Goal: Task Accomplishment & Management: Use online tool/utility

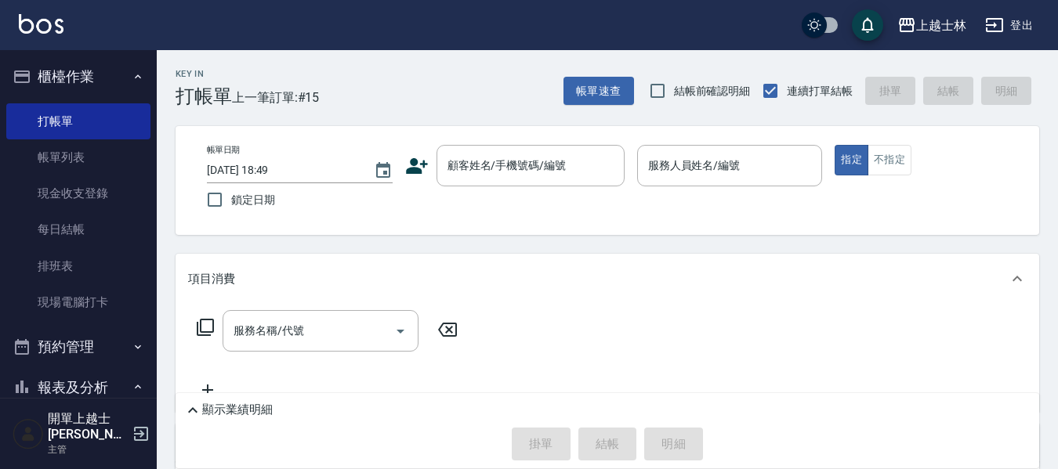
drag, startPoint x: 80, startPoint y: 192, endPoint x: 379, endPoint y: 163, distance: 300.6
click at [80, 192] on link "現金收支登錄" at bounding box center [78, 193] width 144 height 36
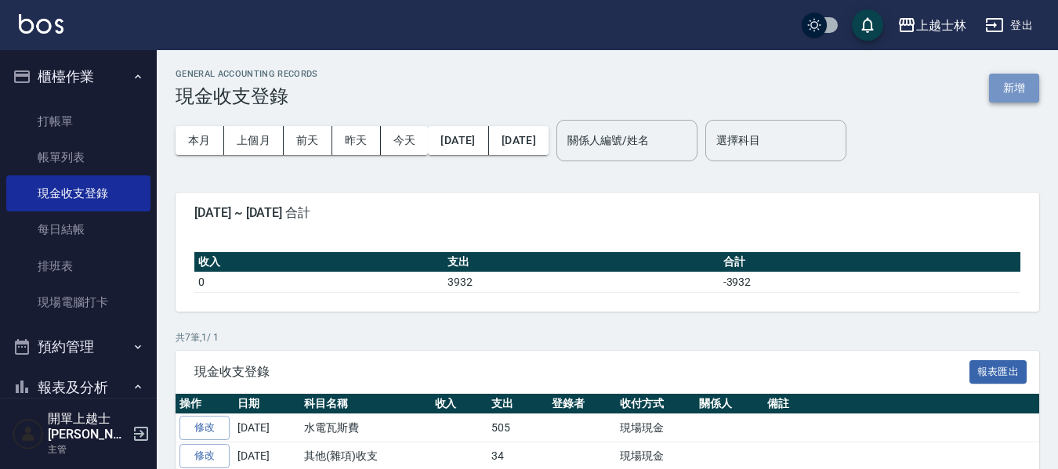
click at [1006, 83] on button "新增" at bounding box center [1014, 88] width 50 height 29
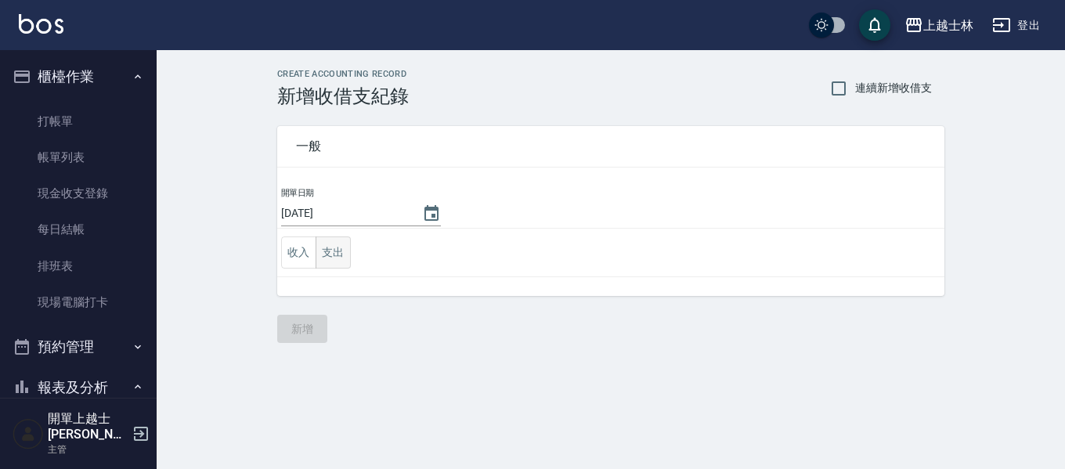
click at [330, 251] on button "支出" at bounding box center [333, 253] width 35 height 32
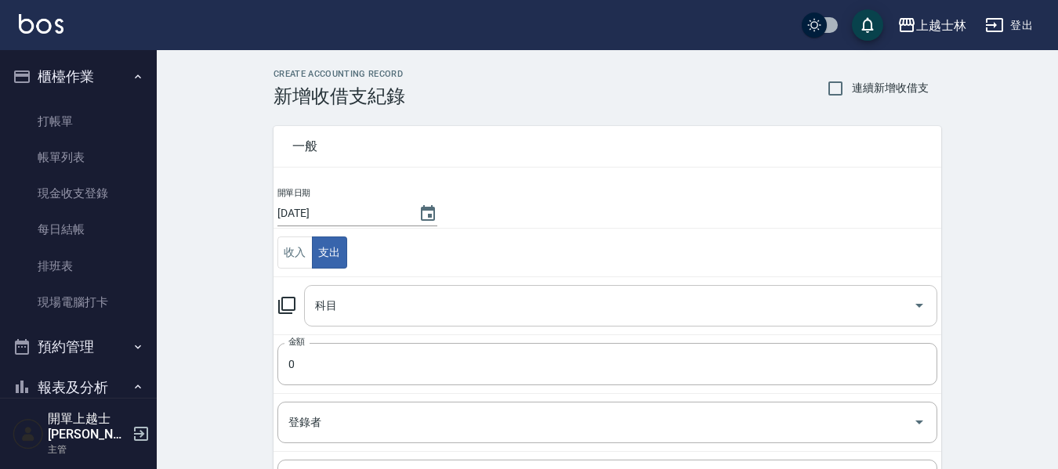
click at [334, 300] on div "科目 科目" at bounding box center [620, 306] width 633 height 42
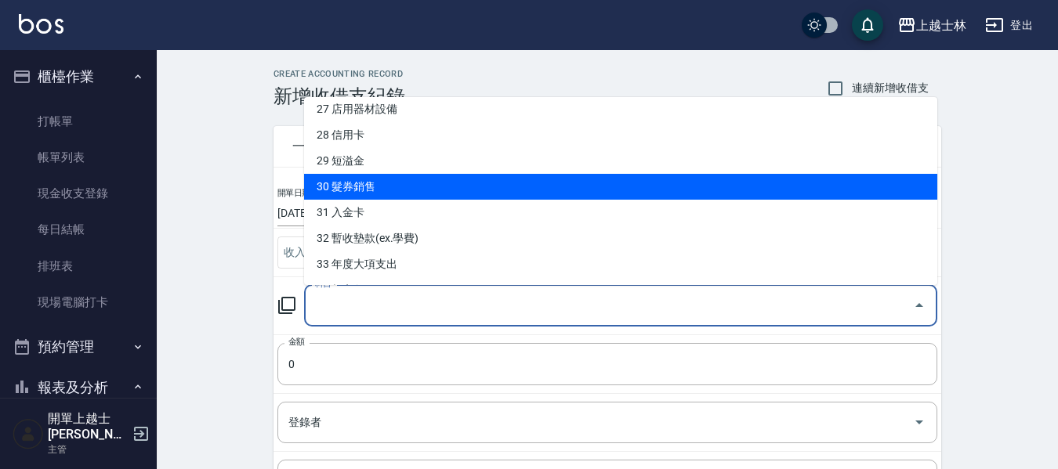
scroll to position [627, 0]
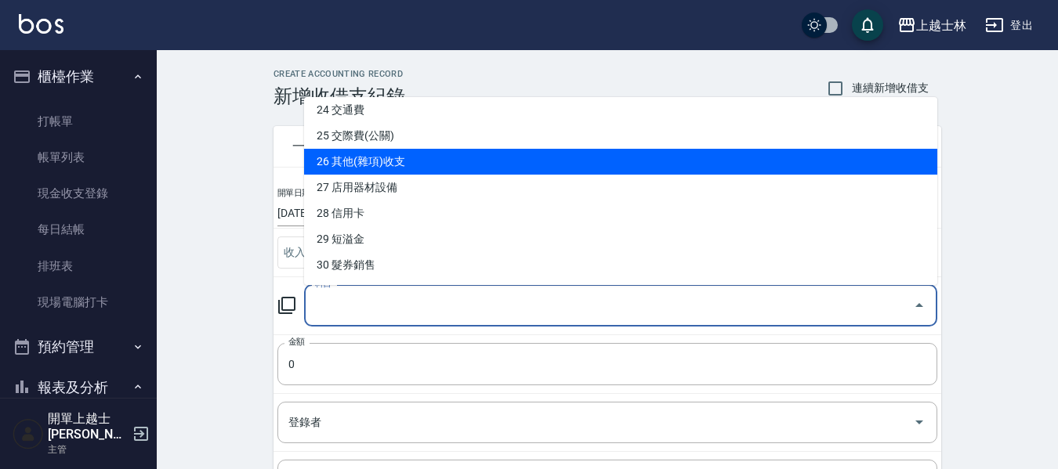
click at [432, 172] on li "26 其他(雜項)收支" at bounding box center [620, 162] width 633 height 26
type input "26 其他(雜項)收支"
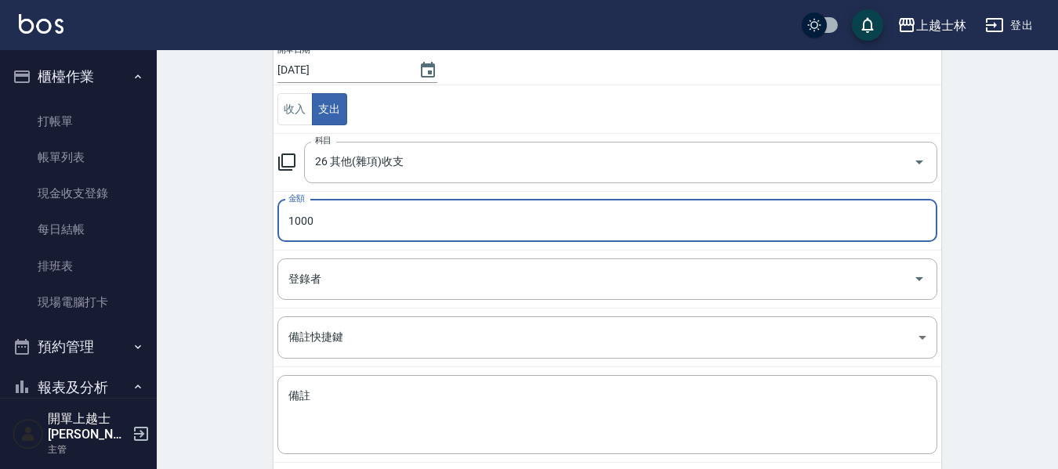
scroll to position [157, 0]
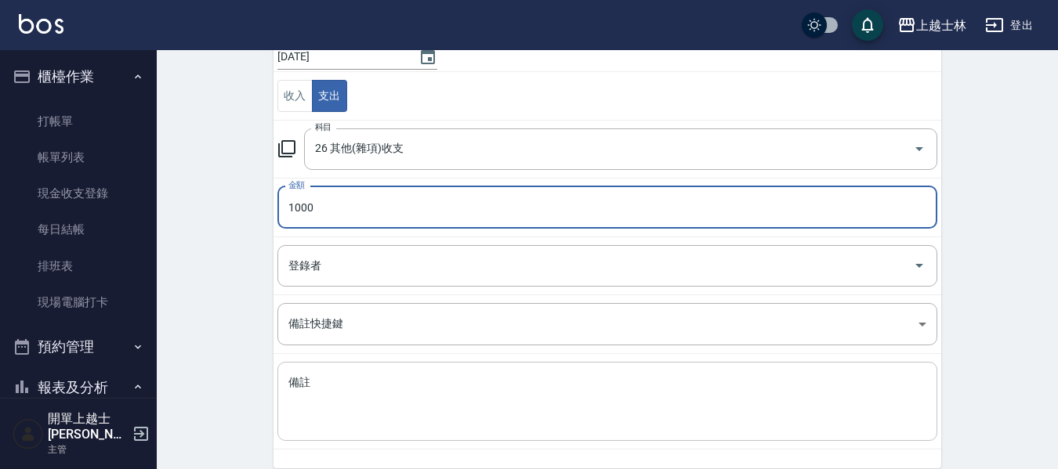
type input "1000"
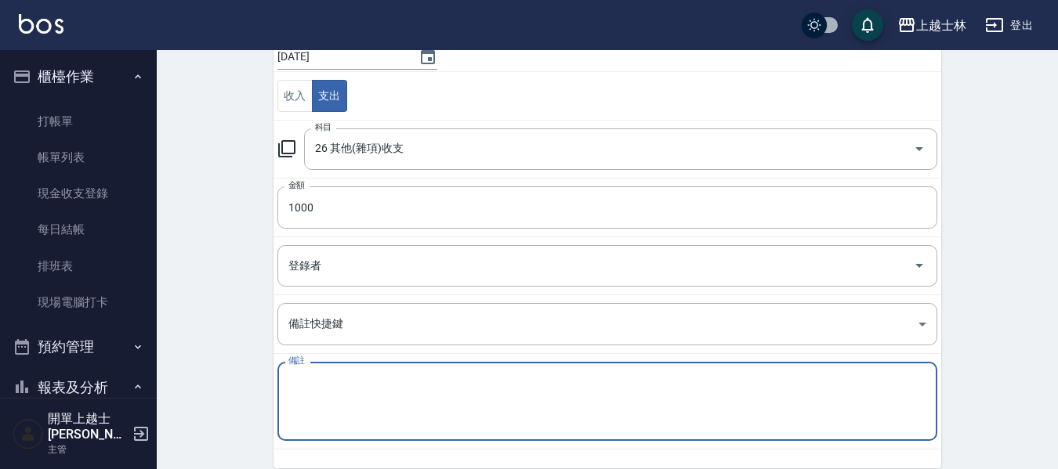
click at [342, 381] on textarea "備註" at bounding box center [607, 401] width 638 height 53
type textarea "j"
type textarea "五"
type textarea "無"
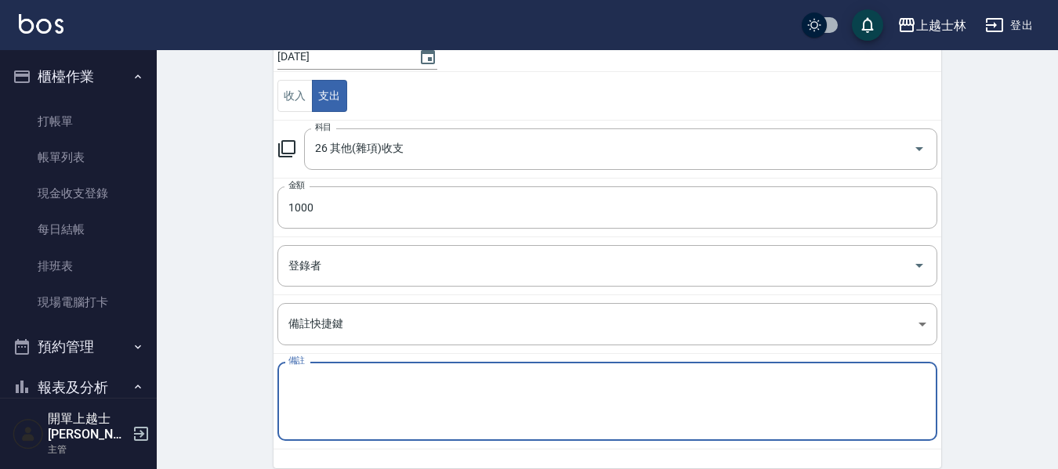
type textarea "ㄨ"
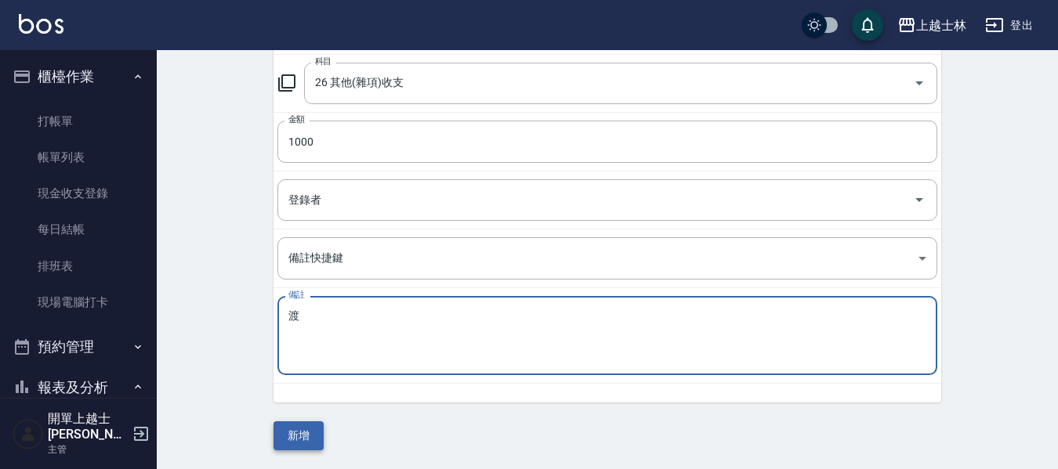
type textarea "渡"
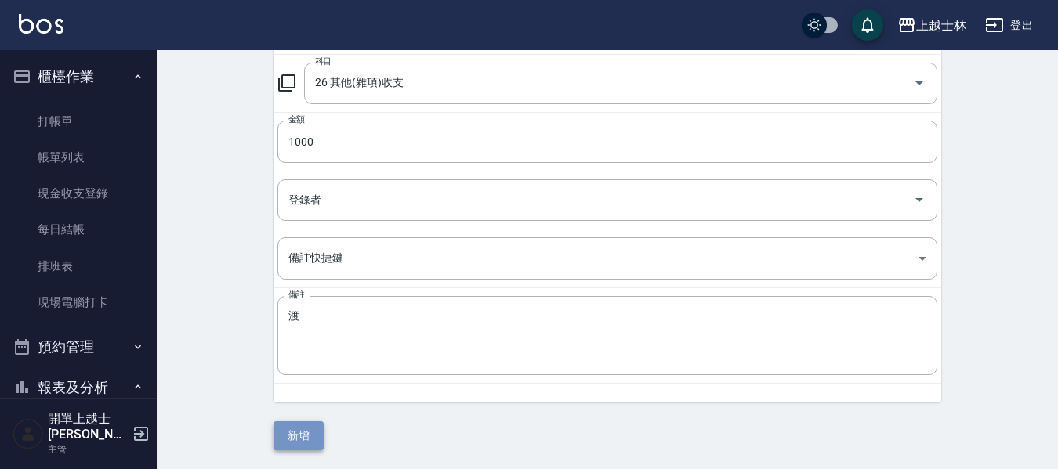
click at [319, 433] on button "新增" at bounding box center [298, 435] width 50 height 29
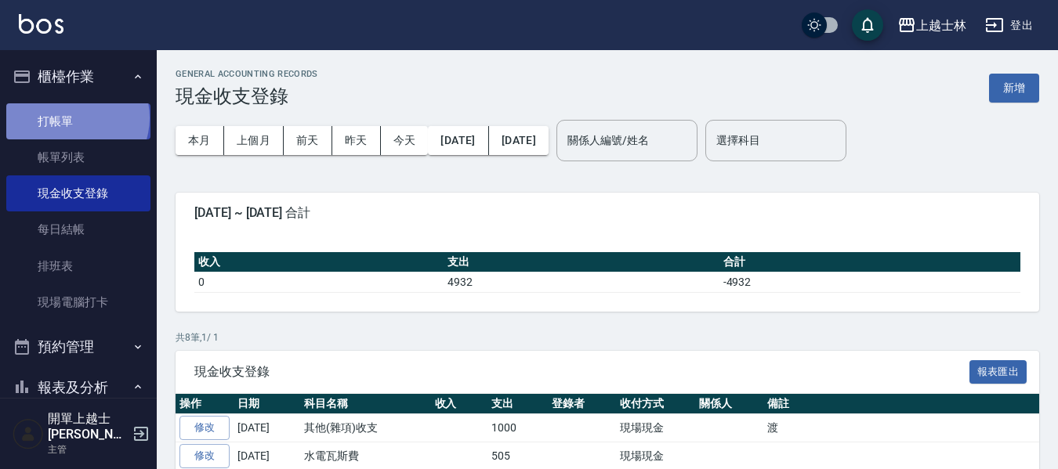
click at [76, 118] on link "打帳單" at bounding box center [78, 121] width 144 height 36
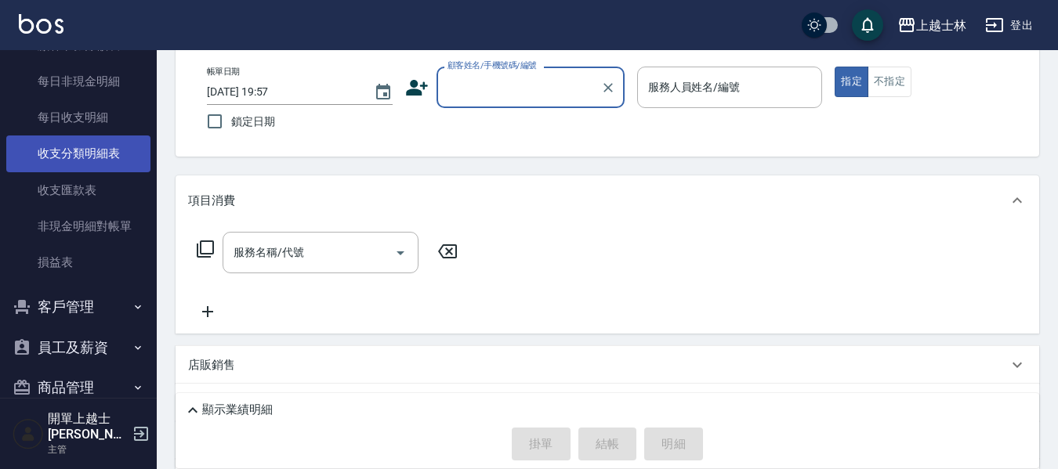
scroll to position [1238, 0]
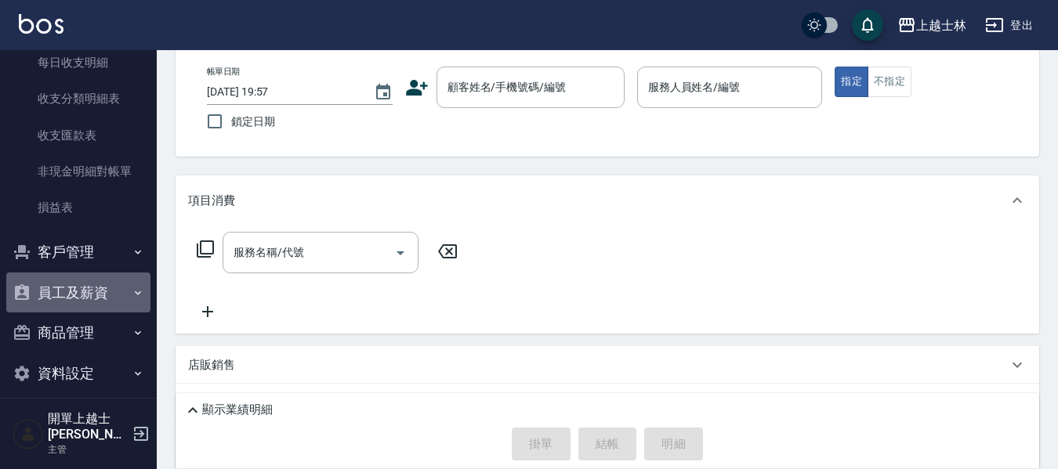
click at [105, 293] on button "員工及薪資" at bounding box center [78, 293] width 144 height 41
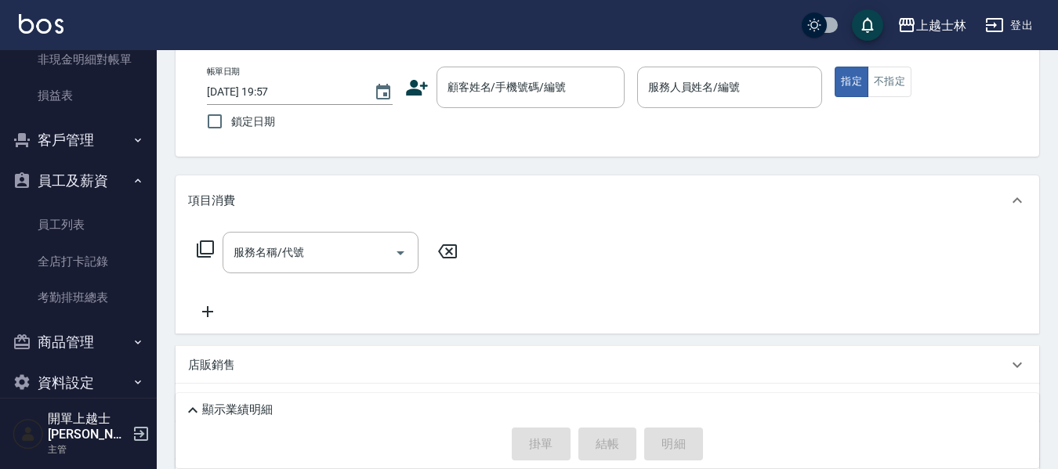
scroll to position [1360, 0]
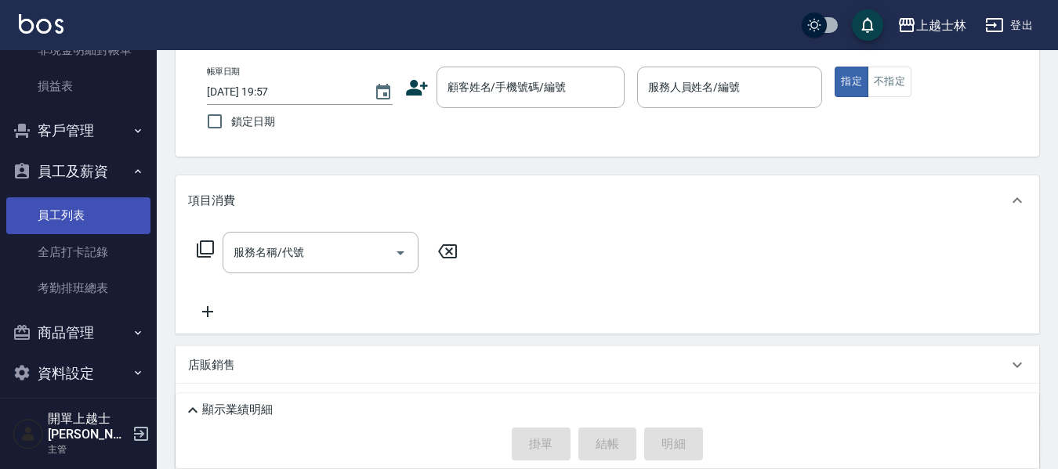
click at [107, 219] on link "員工列表" at bounding box center [78, 215] width 144 height 36
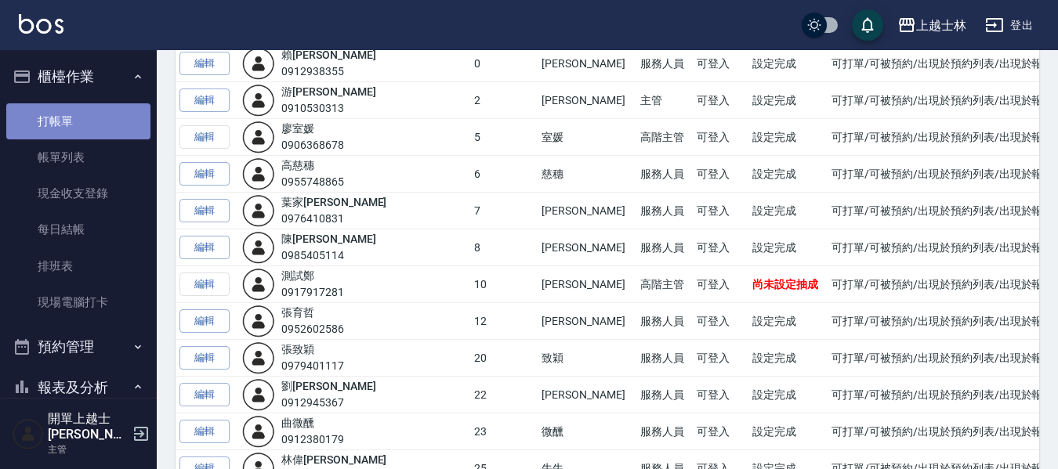
click at [90, 109] on link "打帳單" at bounding box center [78, 121] width 144 height 36
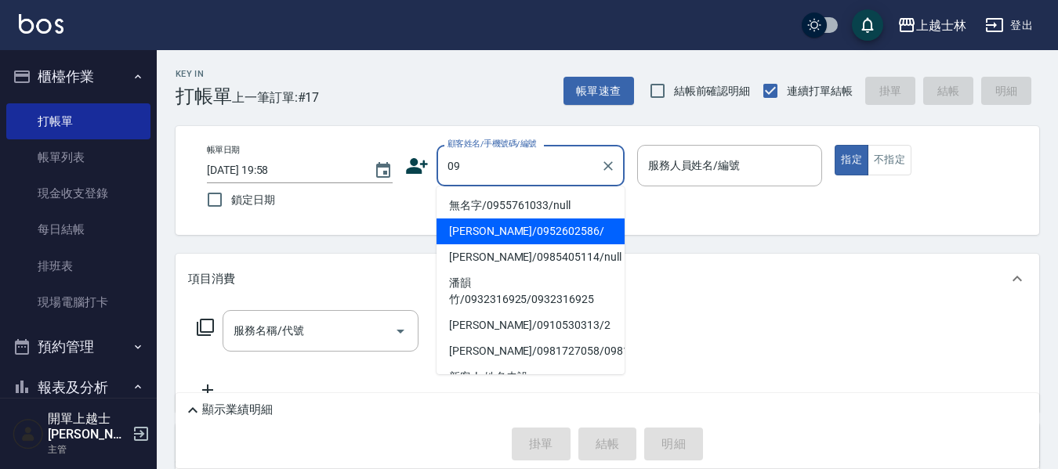
type input "[PERSON_NAME]/0952602586/"
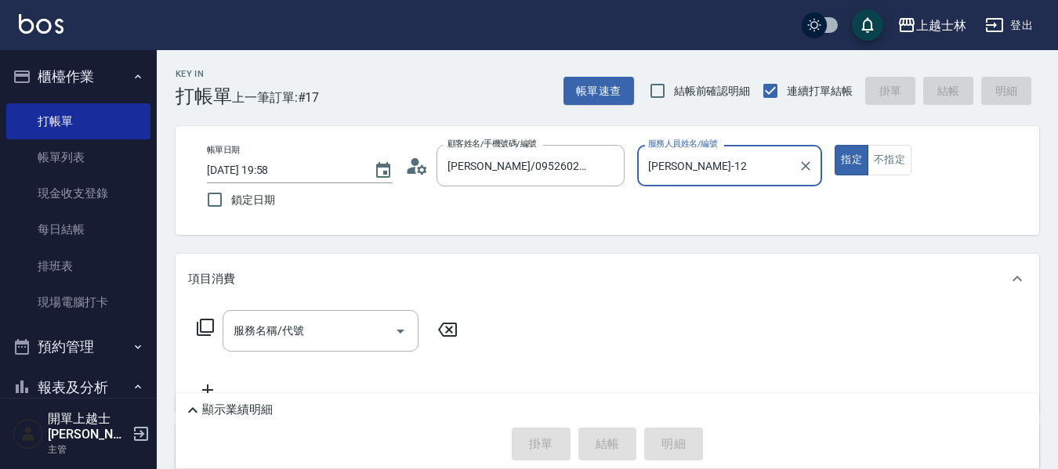
type input "[PERSON_NAME]-12"
click at [834, 145] on button "指定" at bounding box center [851, 160] width 34 height 31
type button "true"
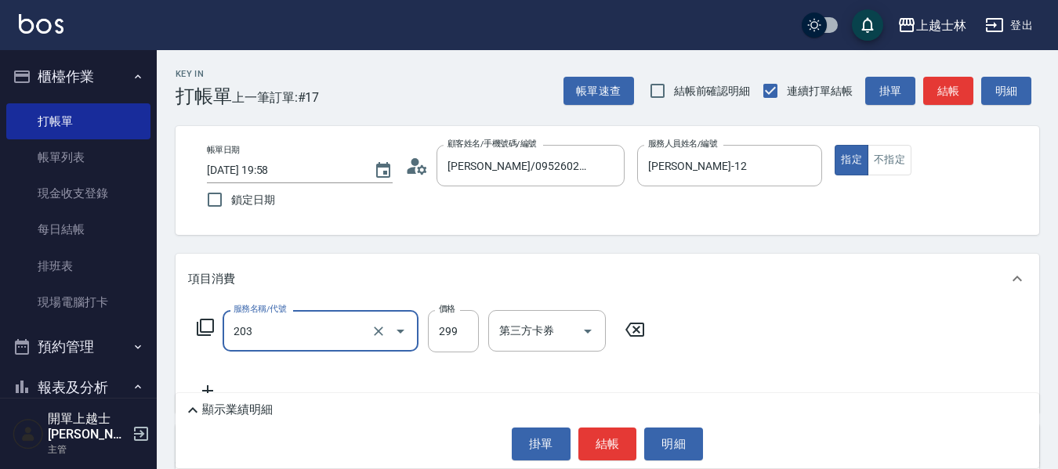
type input "B級洗+剪(203)"
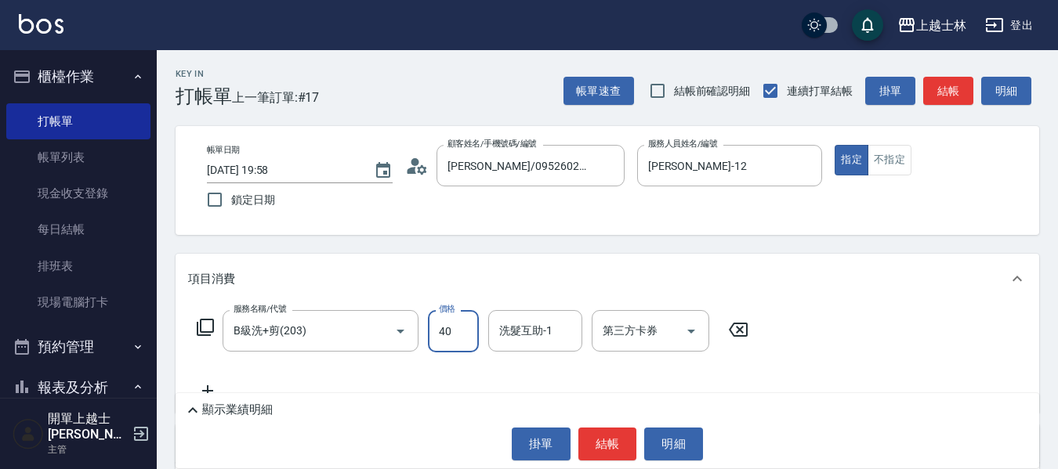
type input "400"
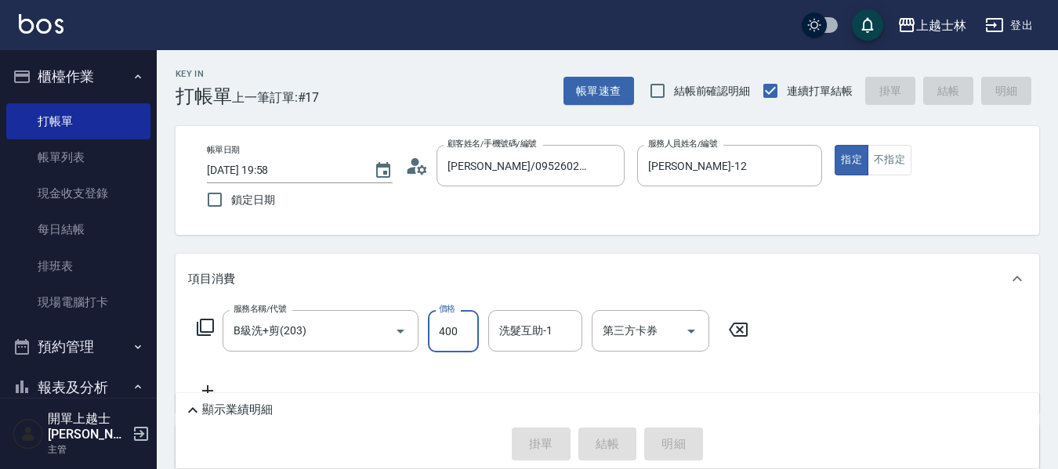
type input "[DATE] 20:02"
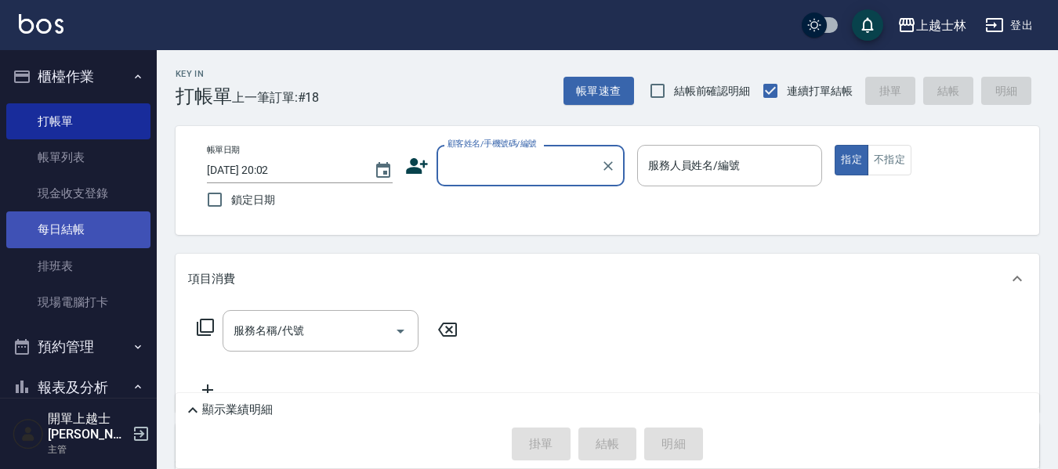
click at [119, 226] on link "每日結帳" at bounding box center [78, 230] width 144 height 36
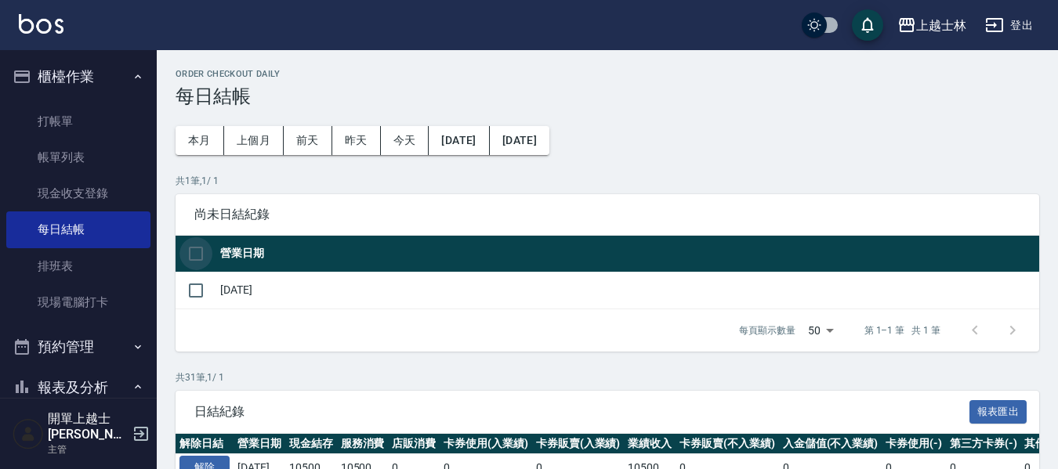
click at [201, 257] on input "checkbox" at bounding box center [195, 253] width 33 height 33
checkbox input "true"
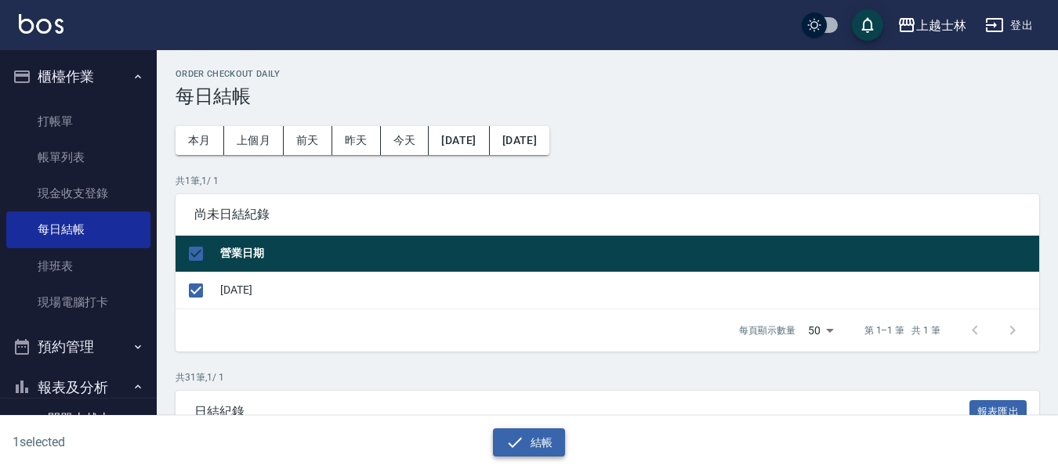
click at [514, 447] on icon "button" at bounding box center [514, 442] width 19 height 19
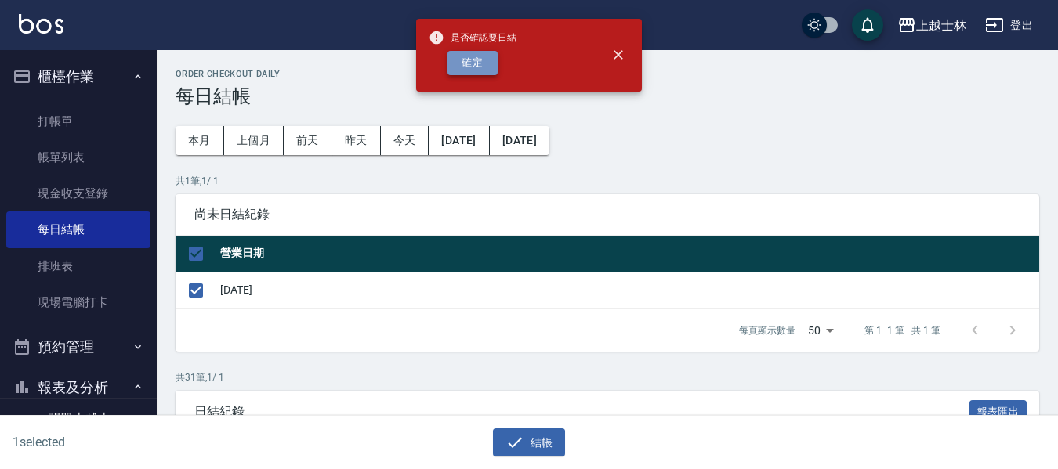
click at [478, 53] on button "確定" at bounding box center [472, 63] width 50 height 24
checkbox input "false"
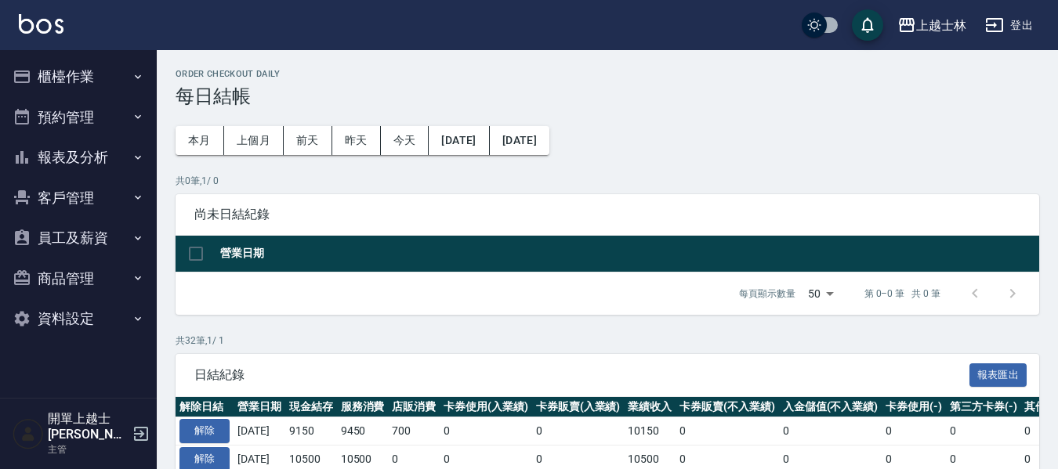
click at [63, 79] on button "櫃檯作業" at bounding box center [78, 76] width 144 height 41
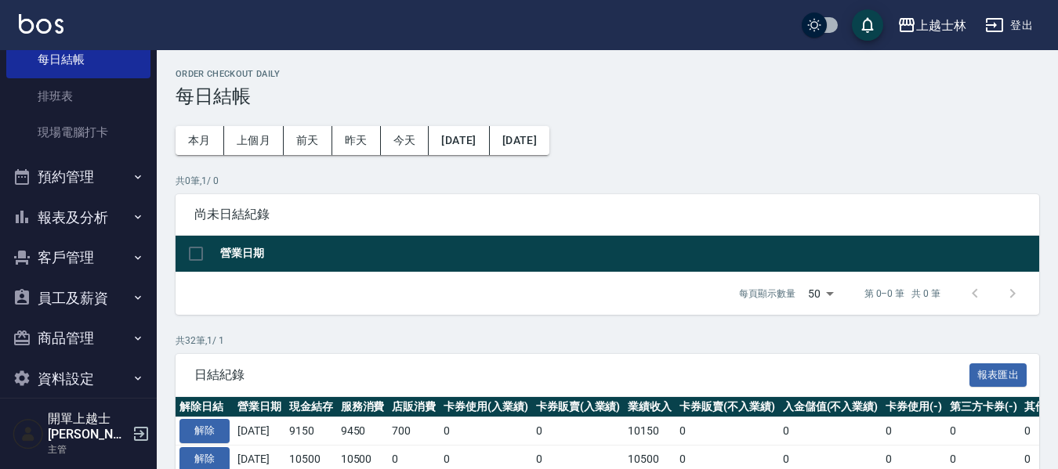
scroll to position [175, 0]
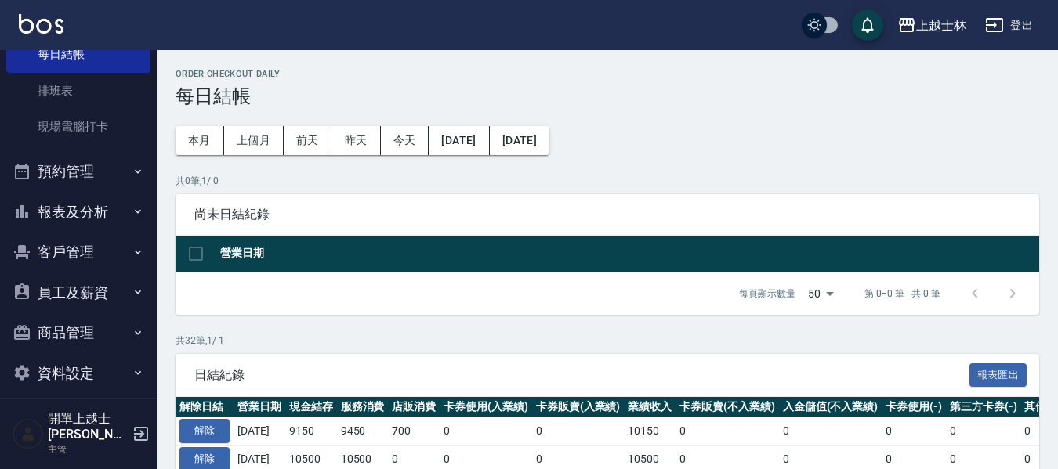
click at [87, 220] on button "報表及分析" at bounding box center [78, 212] width 144 height 41
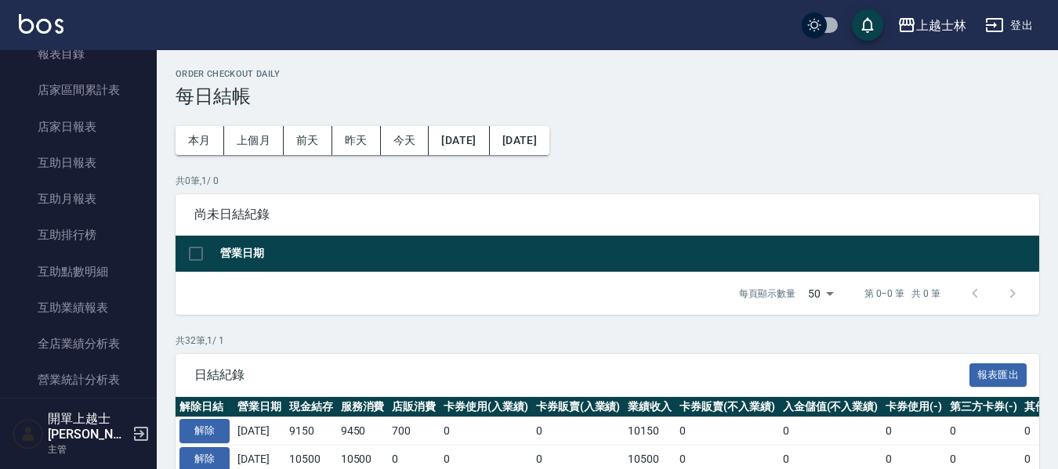
scroll to position [410, 0]
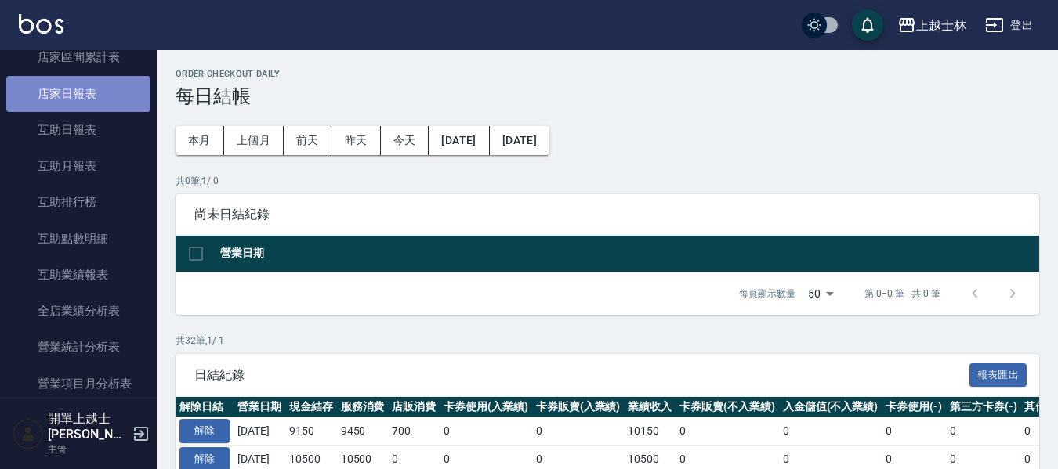
click at [102, 103] on link "店家日報表" at bounding box center [78, 94] width 144 height 36
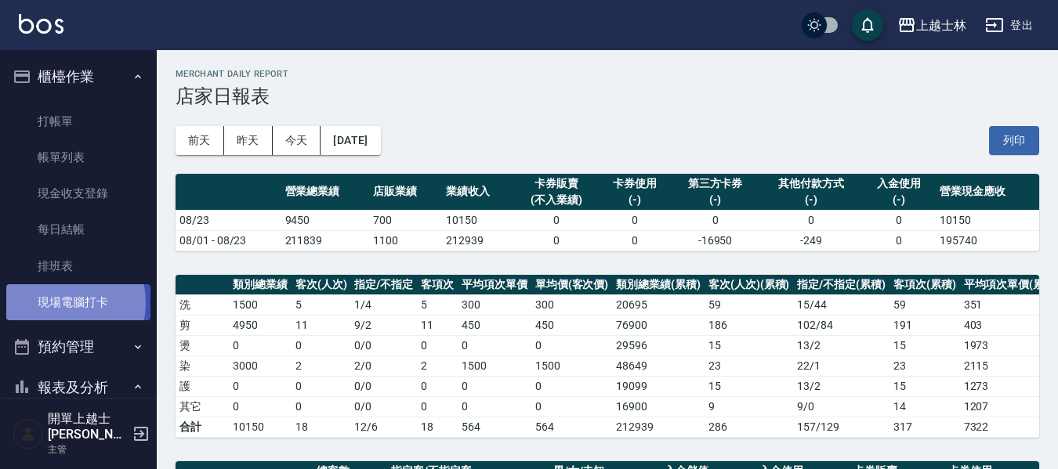
click at [52, 303] on link "現場電腦打卡" at bounding box center [78, 302] width 144 height 36
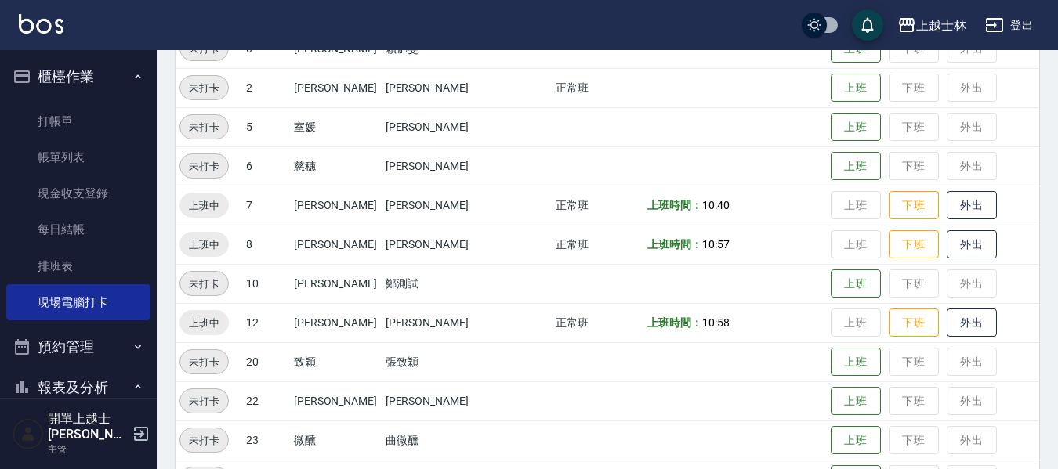
scroll to position [235, 0]
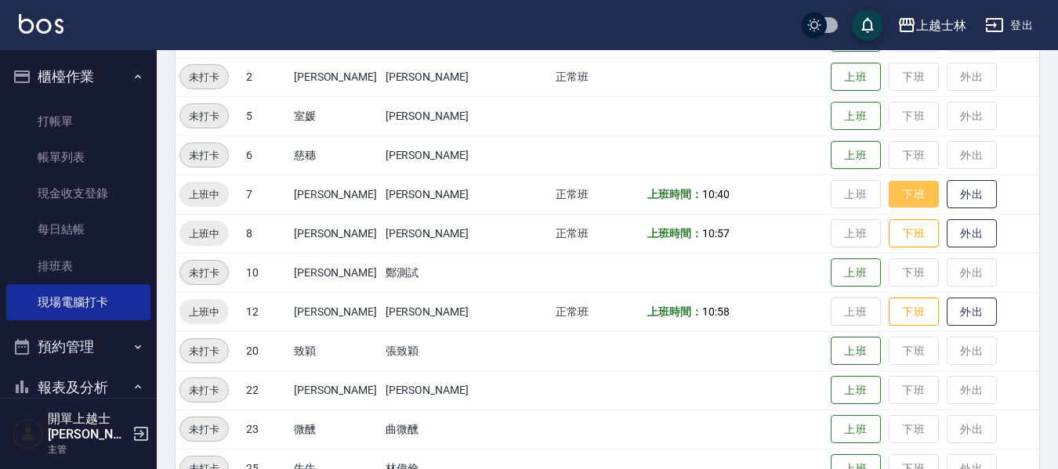
click at [888, 190] on button "下班" at bounding box center [913, 194] width 50 height 27
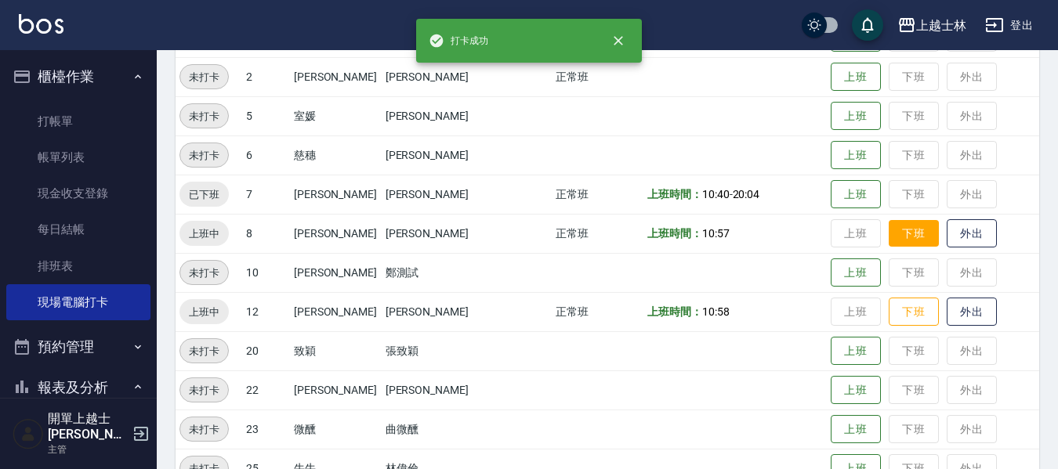
click at [888, 226] on button "下班" at bounding box center [913, 233] width 50 height 27
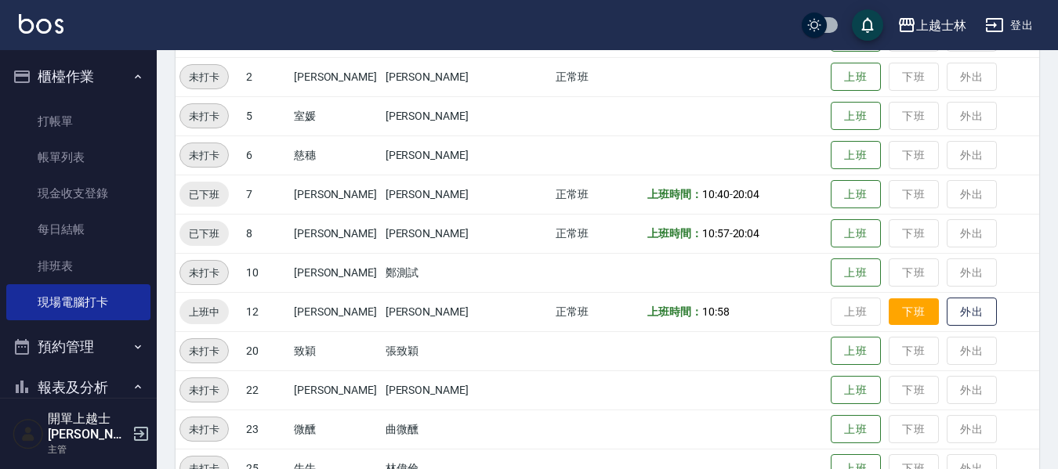
click at [893, 316] on button "下班" at bounding box center [913, 311] width 50 height 27
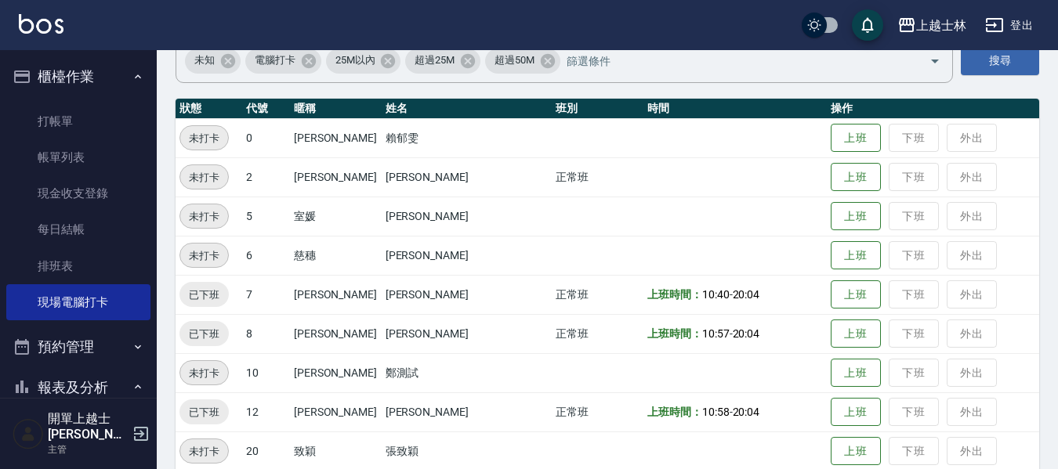
scroll to position [78, 0]
